Goal: Complete application form

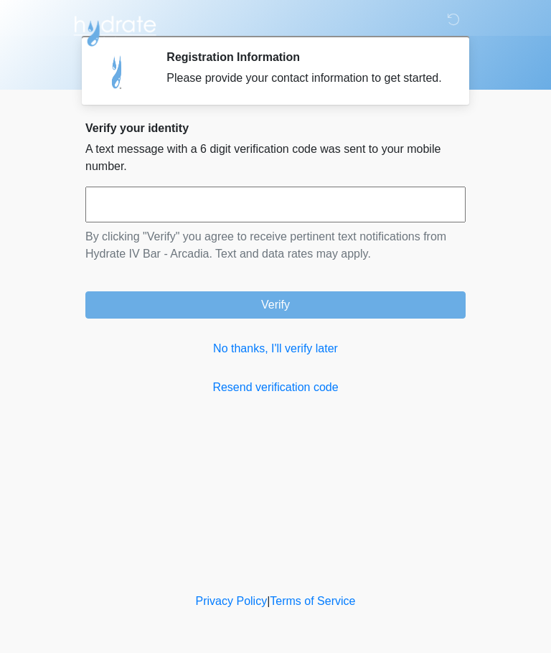
click at [100, 215] on input "text" at bounding box center [275, 205] width 380 height 36
type input "******"
click at [388, 317] on button "Verify" at bounding box center [275, 304] width 380 height 27
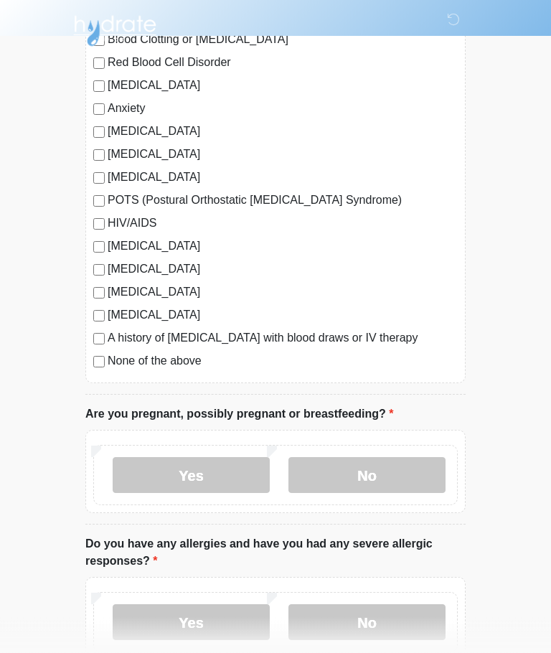
scroll to position [278, 0]
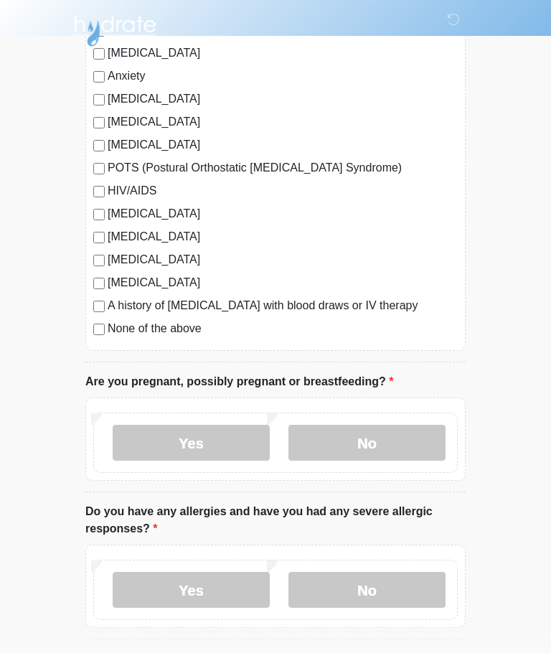
click at [428, 441] on label "No" at bounding box center [366, 443] width 157 height 36
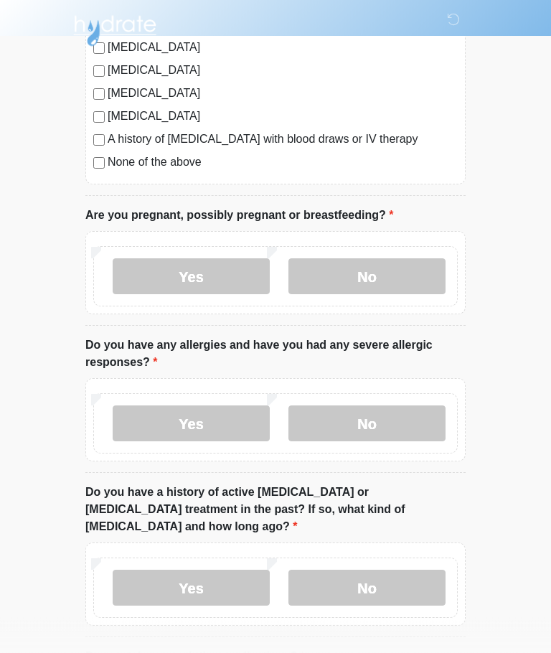
scroll to position [449, 0]
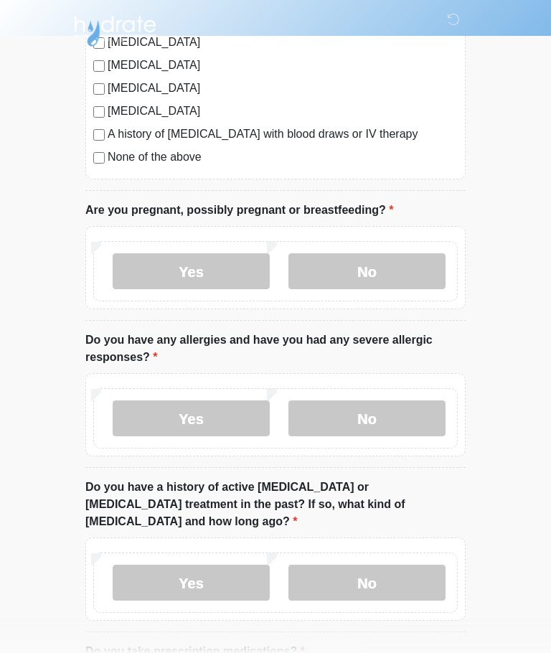
click at [428, 420] on label "No" at bounding box center [366, 418] width 157 height 36
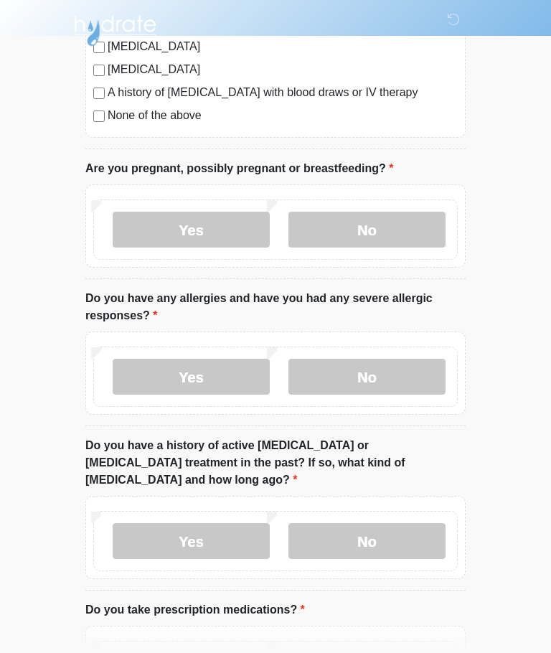
scroll to position [494, 0]
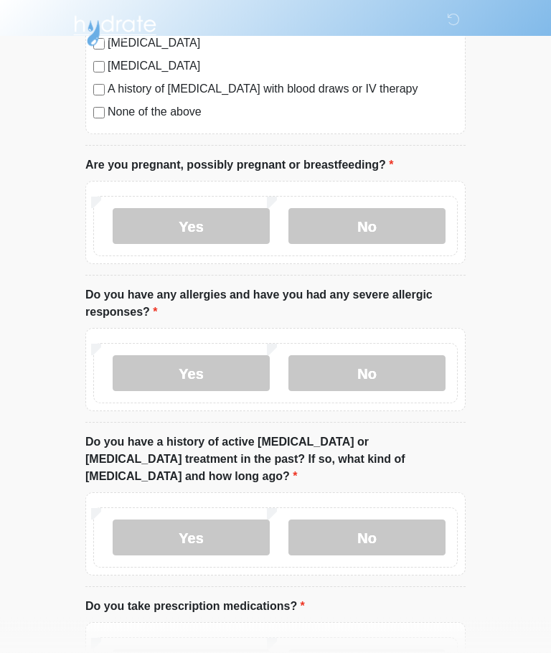
click at [418, 523] on label "No" at bounding box center [366, 538] width 157 height 36
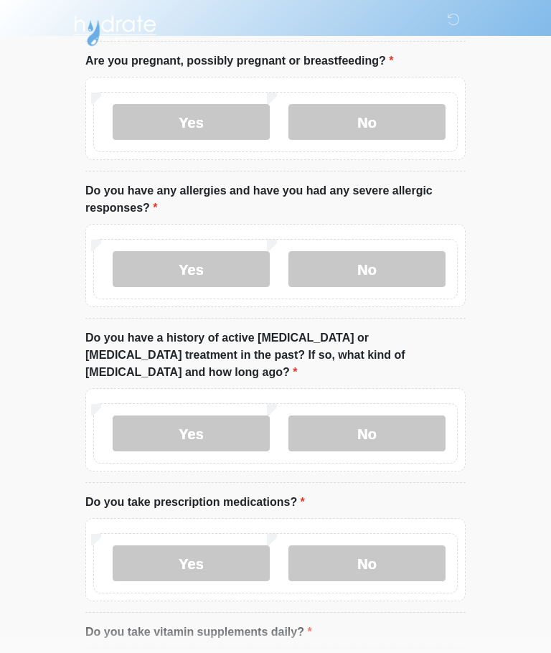
scroll to position [599, 0]
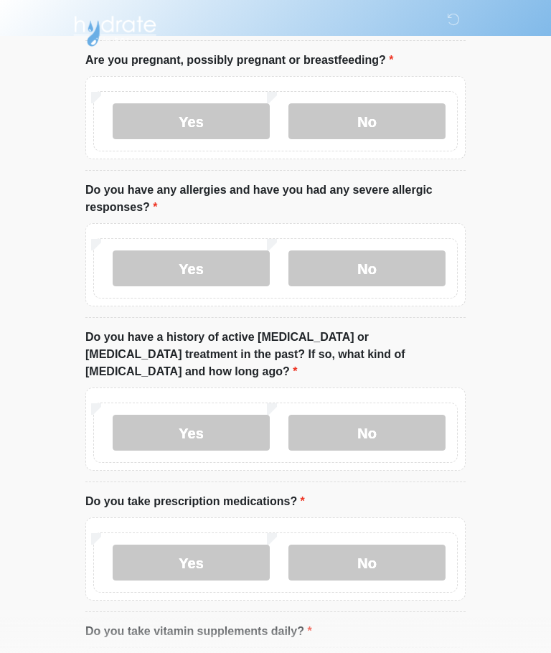
click at [422, 545] on label "No" at bounding box center [366, 563] width 157 height 36
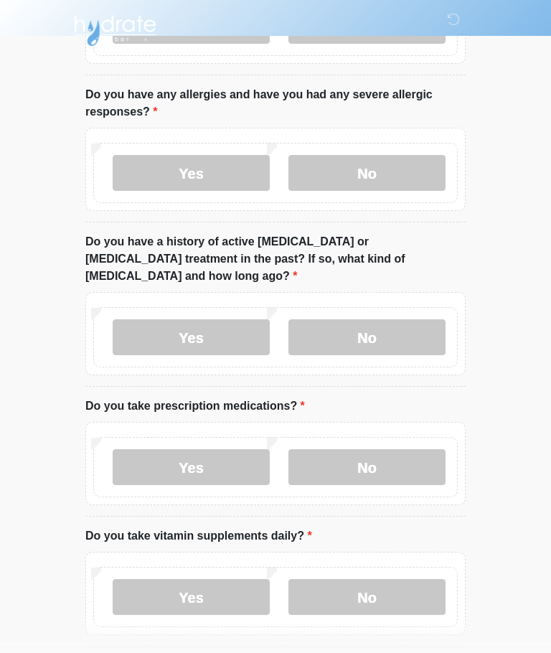
scroll to position [736, 0]
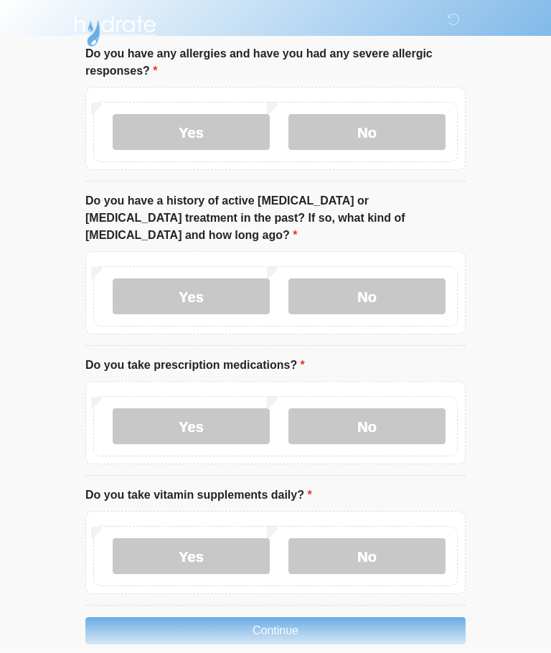
click at [424, 538] on label "No" at bounding box center [366, 556] width 157 height 36
click at [420, 617] on button "Continue" at bounding box center [275, 630] width 380 height 27
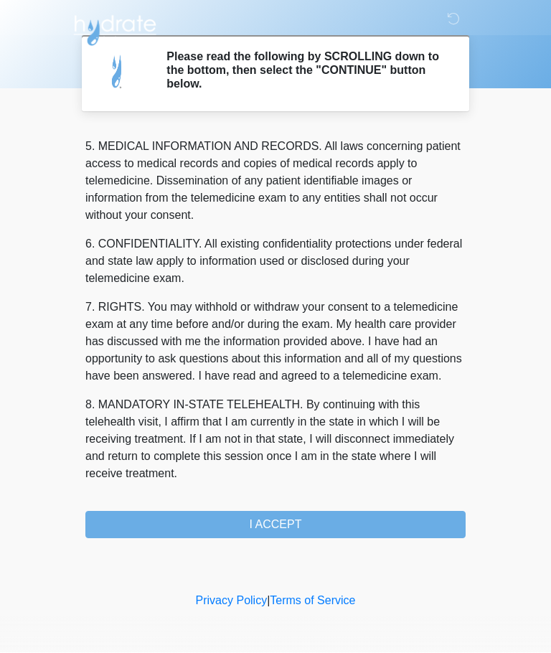
scroll to position [466, 0]
click at [386, 516] on button "I ACCEPT" at bounding box center [275, 525] width 380 height 27
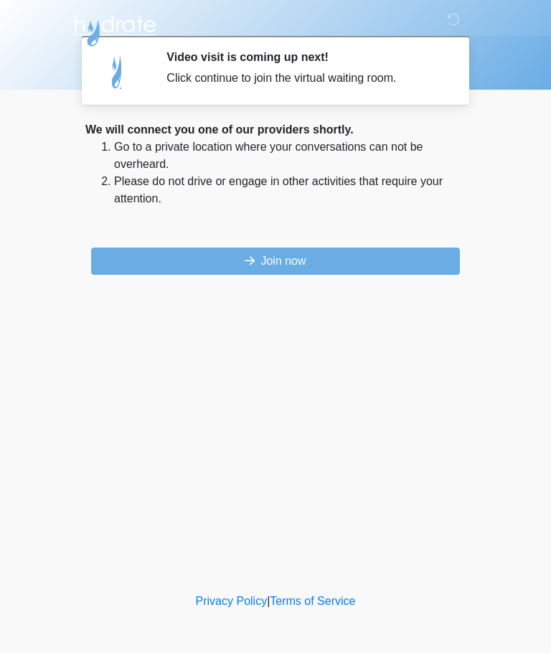
click at [113, 262] on button "Join now" at bounding box center [275, 261] width 369 height 27
